Goal: Information Seeking & Learning: Compare options

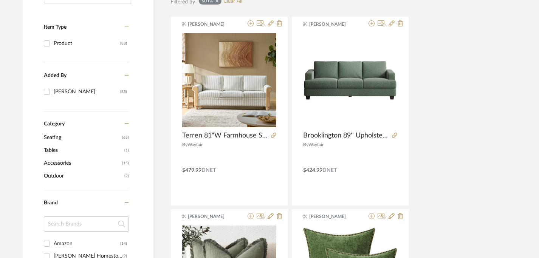
scroll to position [0, 5]
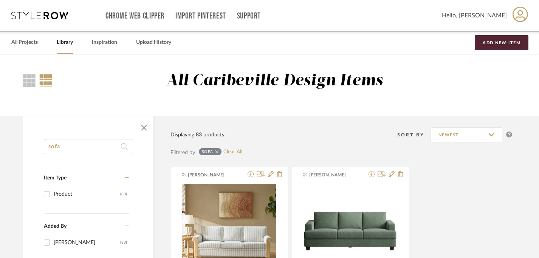
click at [73, 146] on input "sofa" at bounding box center [88, 146] width 88 height 15
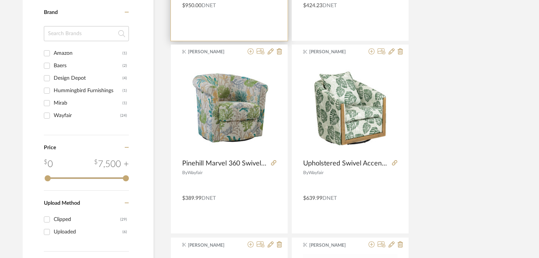
scroll to position [317, 5]
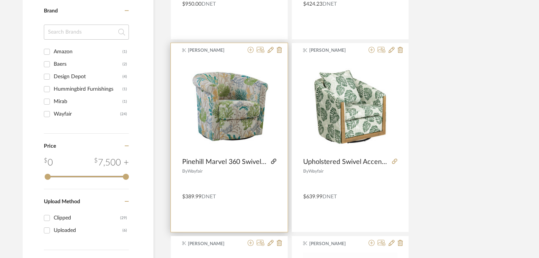
click at [274, 163] on icon at bounding box center [273, 161] width 5 height 5
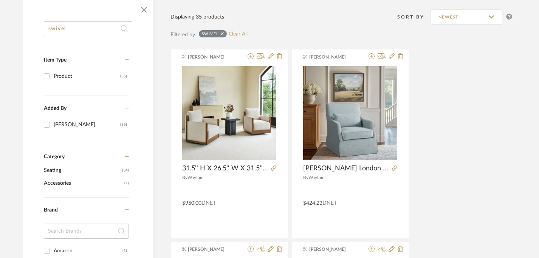
scroll to position [51, 5]
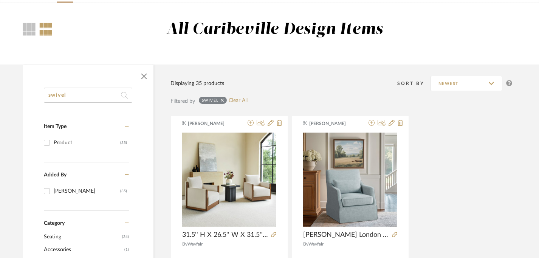
click at [77, 93] on input "swivel" at bounding box center [88, 95] width 88 height 15
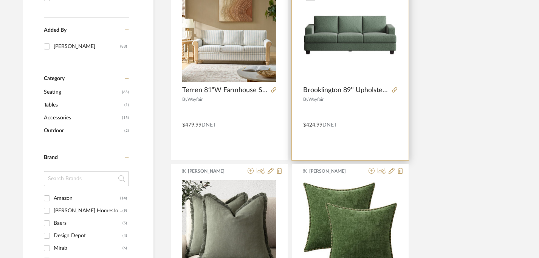
click at [332, 47] on img "0" at bounding box center [350, 35] width 94 height 94
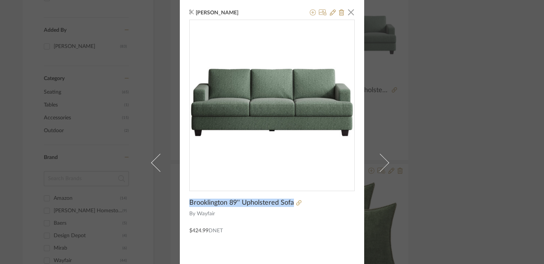
drag, startPoint x: 187, startPoint y: 201, endPoint x: 290, endPoint y: 202, distance: 102.9
click at [290, 202] on span "Brooklington 89'' Upholstered Sofa" at bounding box center [241, 203] width 105 height 8
copy span "Brooklington 89'' Upholstered Sofa"
click at [298, 204] on icon at bounding box center [298, 202] width 5 height 5
click at [349, 15] on span "button" at bounding box center [351, 12] width 15 height 15
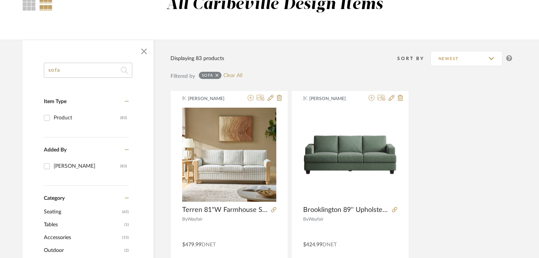
scroll to position [3, 5]
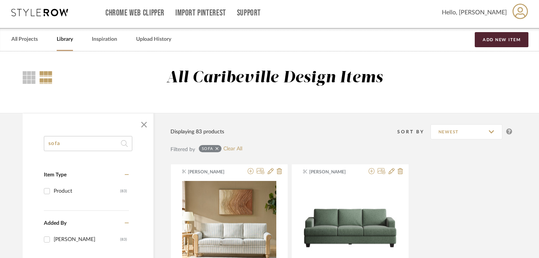
click at [87, 144] on input "sofa" at bounding box center [88, 143] width 88 height 15
type input "s"
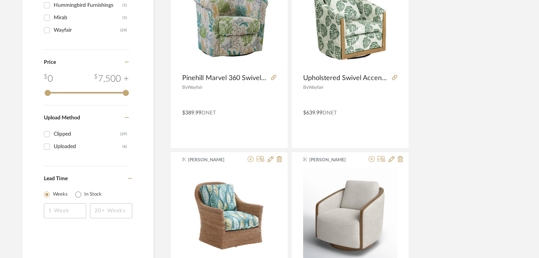
scroll to position [402, 5]
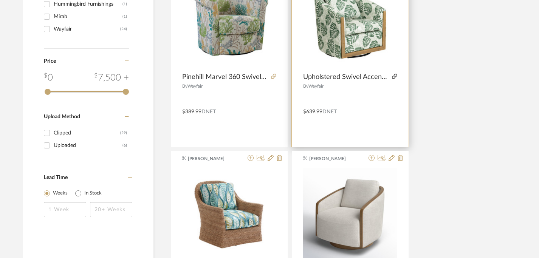
click at [395, 77] on icon at bounding box center [394, 76] width 5 height 5
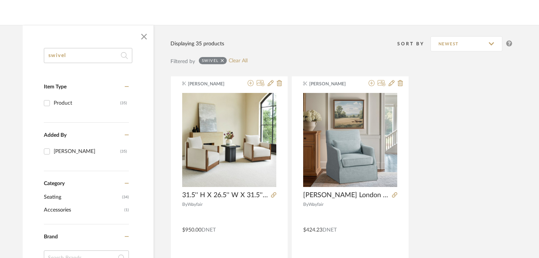
scroll to position [0, 5]
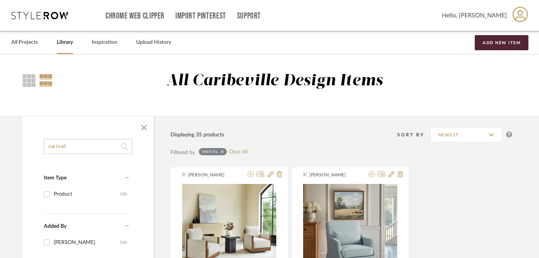
click at [85, 148] on input "swivel" at bounding box center [88, 146] width 88 height 15
type input "s"
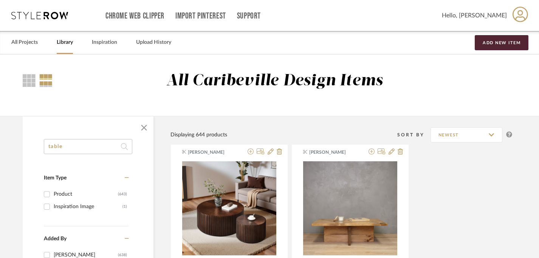
type input "table"
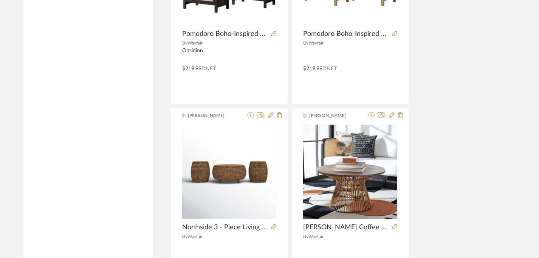
scroll to position [2184, 5]
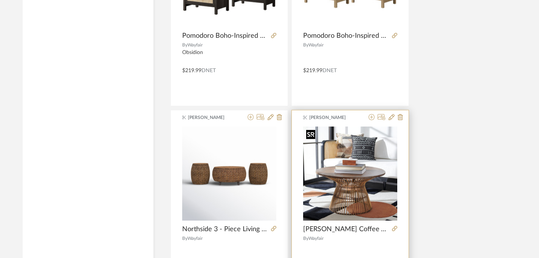
click at [340, 194] on img "0" at bounding box center [350, 174] width 94 height 94
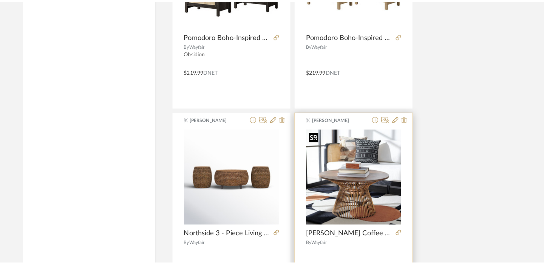
scroll to position [0, 0]
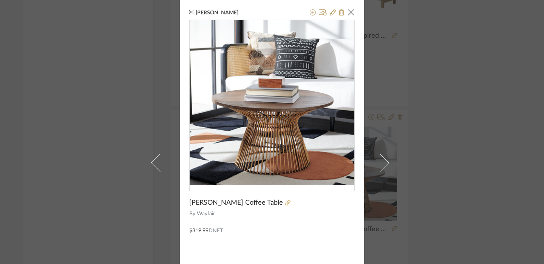
click at [285, 204] on icon at bounding box center [287, 202] width 5 height 5
